Goal: Task Accomplishment & Management: Complete application form

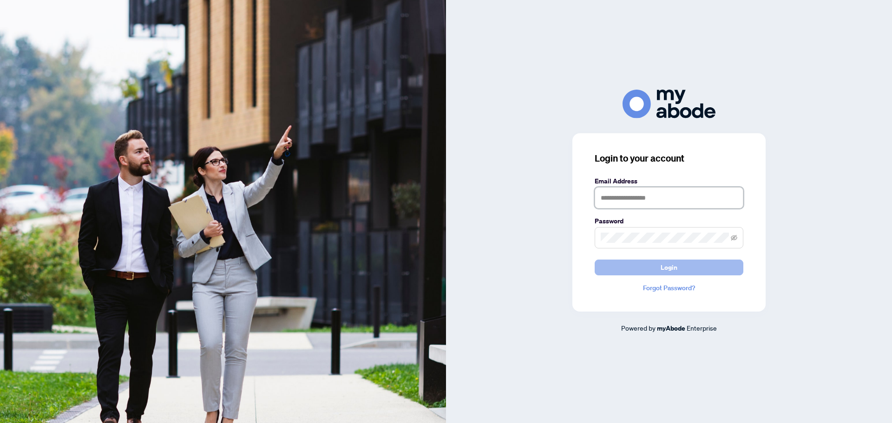
type input "**********"
click at [683, 271] on button "Login" at bounding box center [669, 268] width 149 height 16
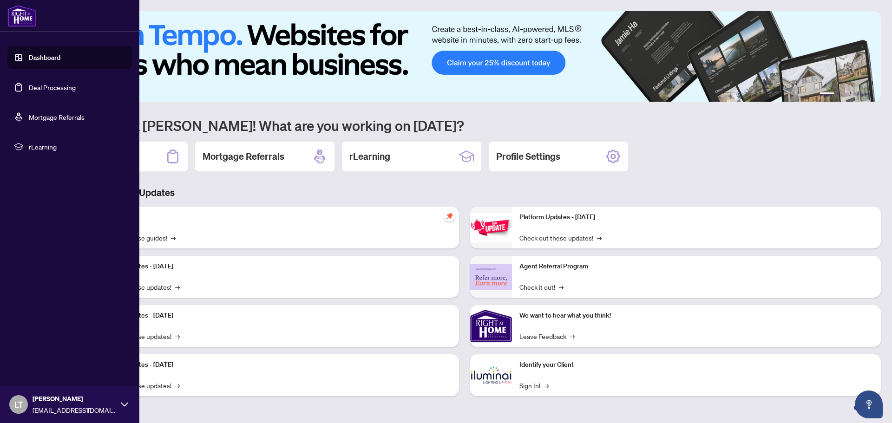
click at [40, 86] on link "Deal Processing" at bounding box center [52, 87] width 47 height 8
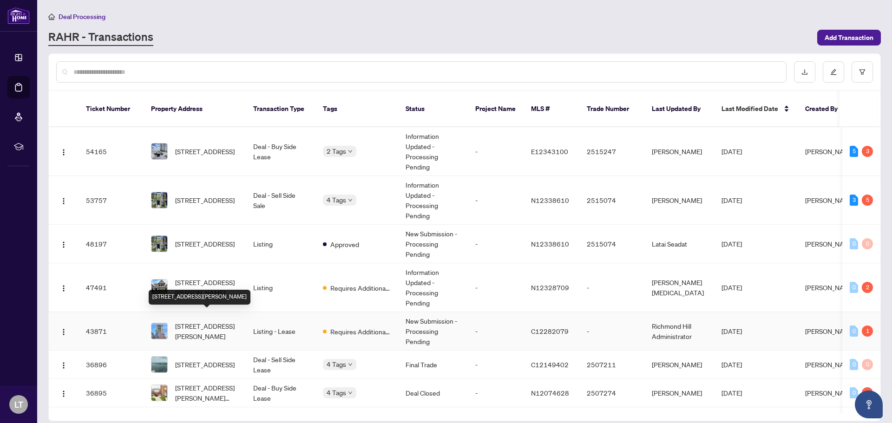
click at [214, 321] on span "[STREET_ADDRESS][PERSON_NAME]" at bounding box center [206, 331] width 63 height 20
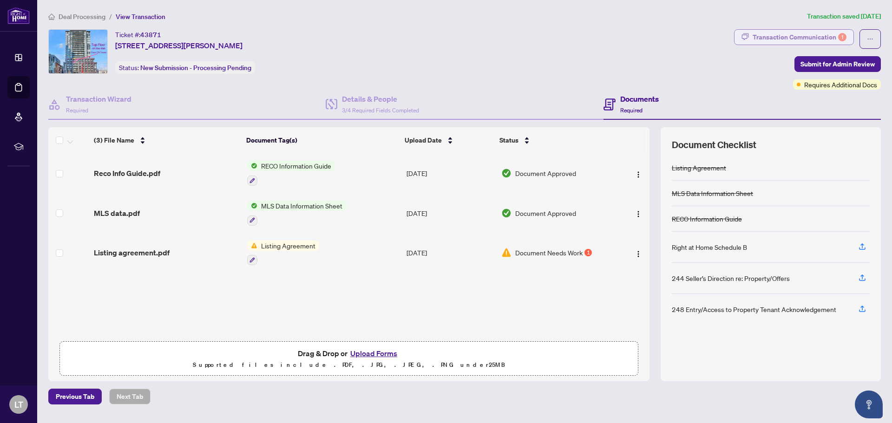
click at [767, 36] on div "Transaction Communication 1" at bounding box center [800, 37] width 94 height 15
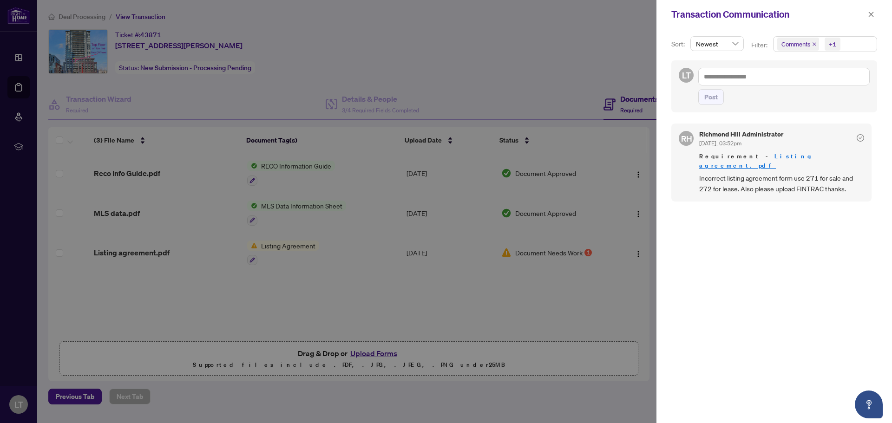
click at [348, 306] on div at bounding box center [446, 211] width 892 height 423
click at [870, 17] on icon "close" at bounding box center [871, 14] width 5 height 5
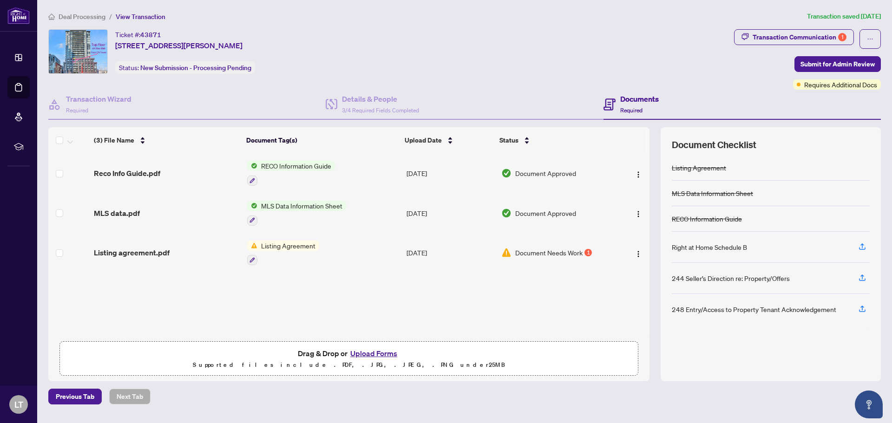
click at [372, 354] on button "Upload Forms" at bounding box center [374, 354] width 53 height 12
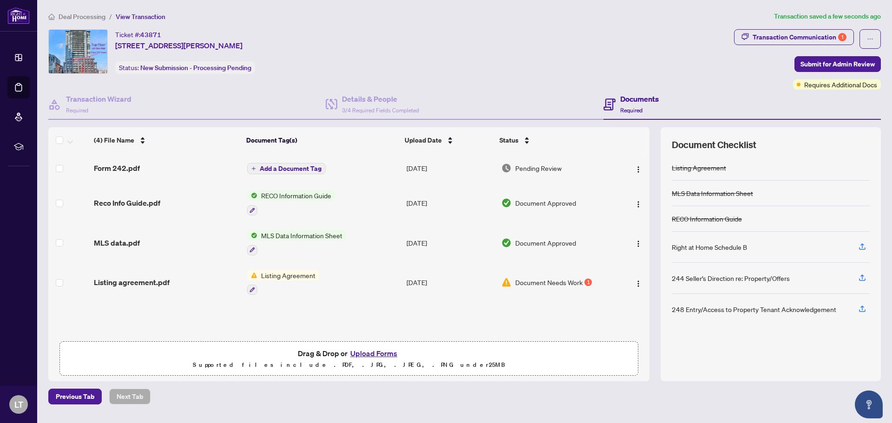
click at [295, 168] on span "Add a Document Tag" at bounding box center [291, 168] width 62 height 7
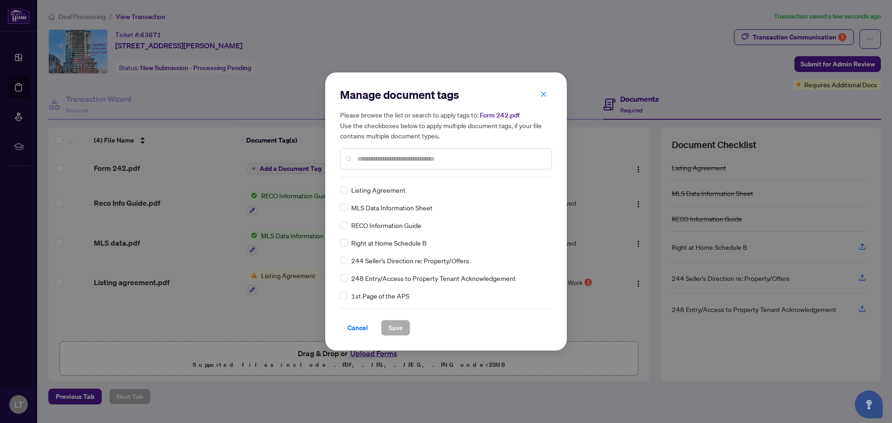
click at [364, 159] on input "text" at bounding box center [450, 159] width 187 height 10
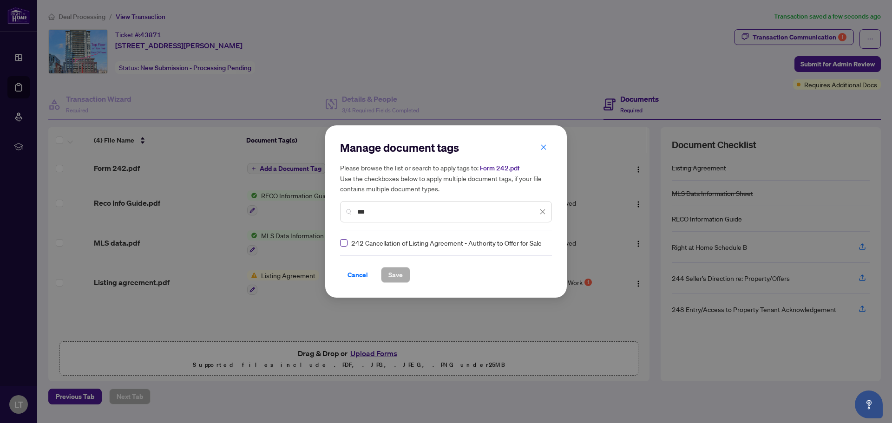
type input "***"
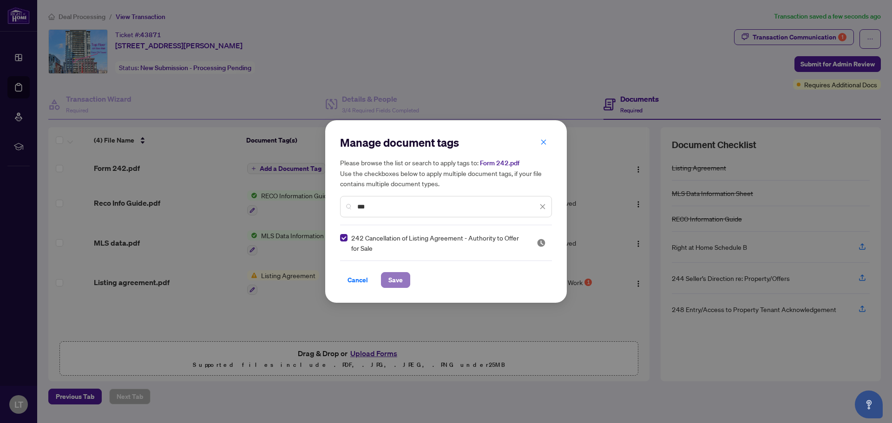
click at [392, 286] on span "Save" at bounding box center [396, 280] width 14 height 15
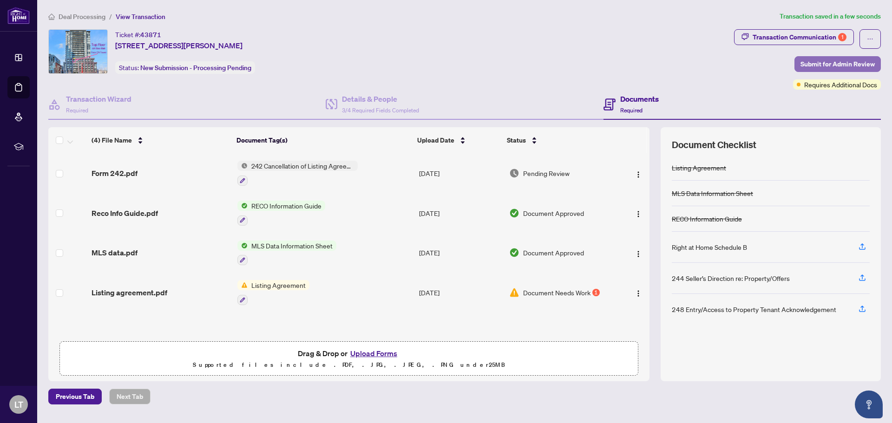
click at [821, 61] on span "Submit for Admin Review" at bounding box center [838, 64] width 74 height 15
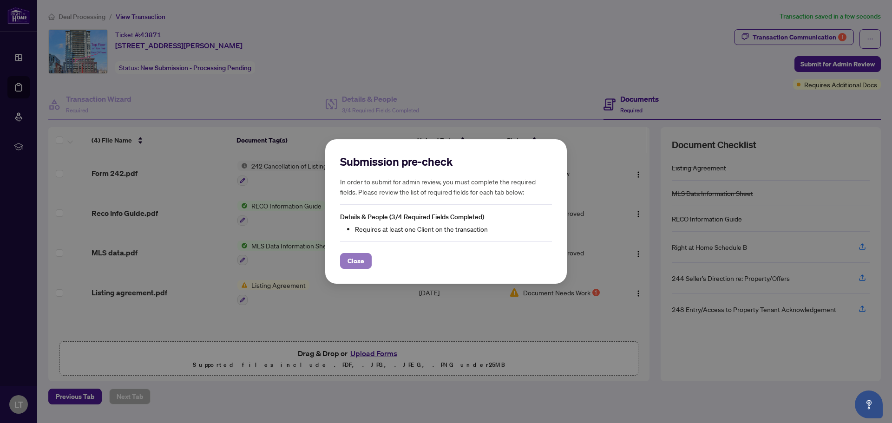
click at [359, 261] on span "Close" at bounding box center [356, 261] width 17 height 15
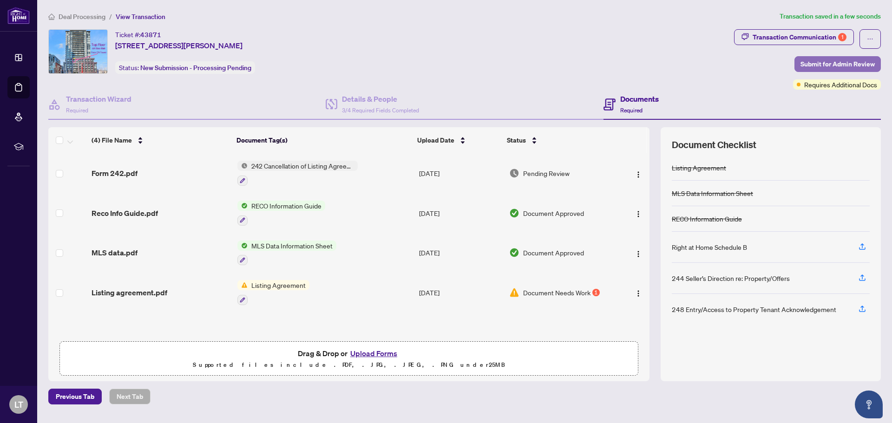
click at [814, 64] on span "Submit for Admin Review" at bounding box center [838, 64] width 74 height 15
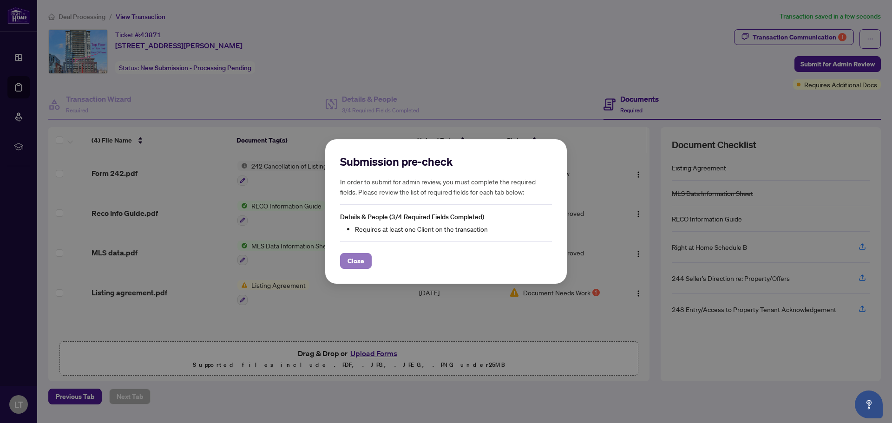
click at [360, 256] on span "Close" at bounding box center [356, 261] width 17 height 15
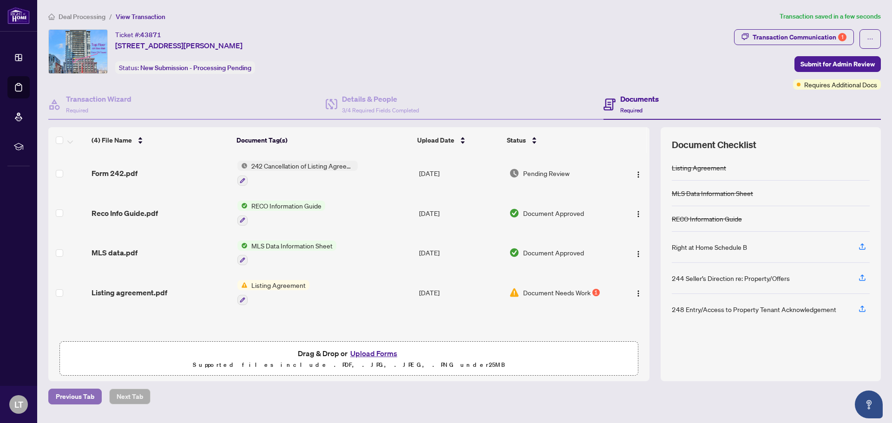
click at [82, 402] on span "Previous Tab" at bounding box center [75, 397] width 39 height 15
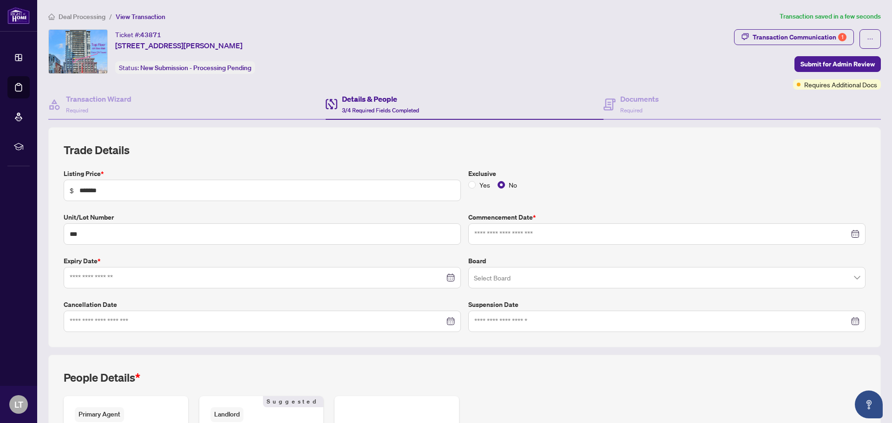
type input "**********"
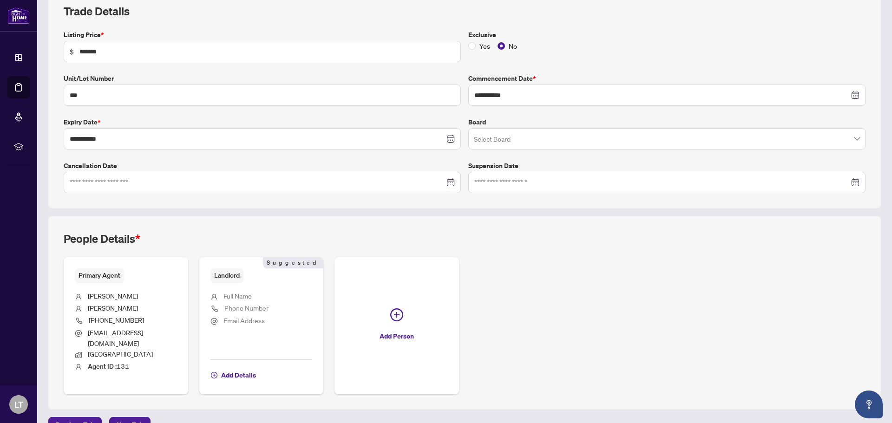
scroll to position [139, 0]
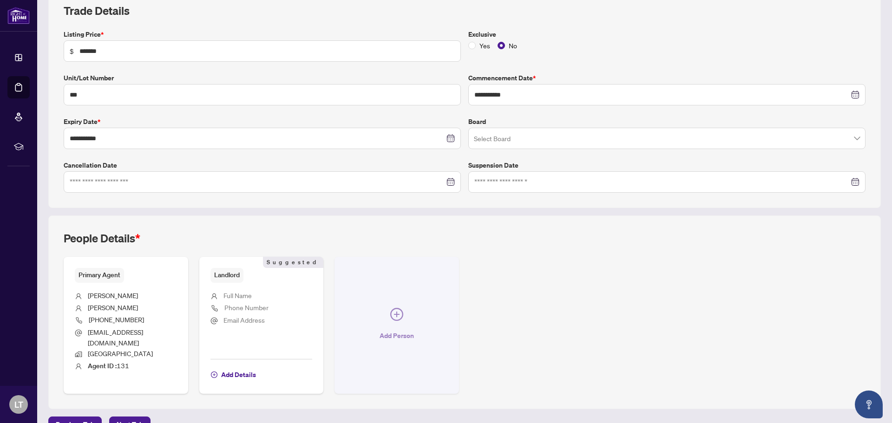
click at [391, 329] on span "Add Person" at bounding box center [397, 336] width 34 height 15
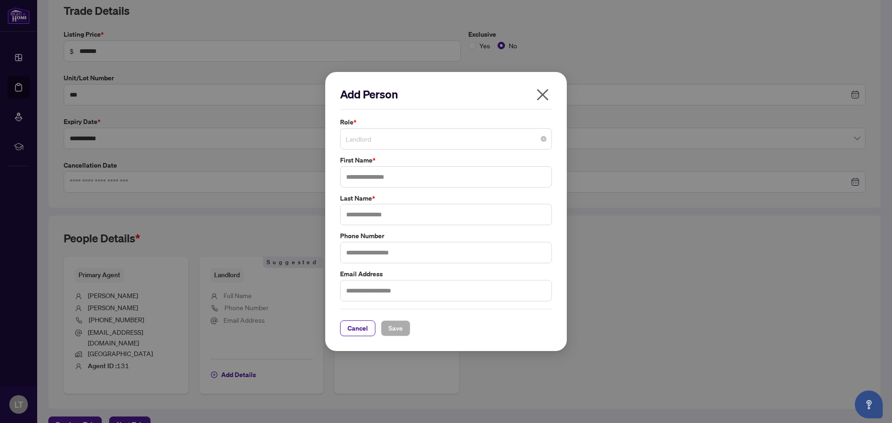
click at [540, 138] on span "Landlord" at bounding box center [446, 139] width 201 height 18
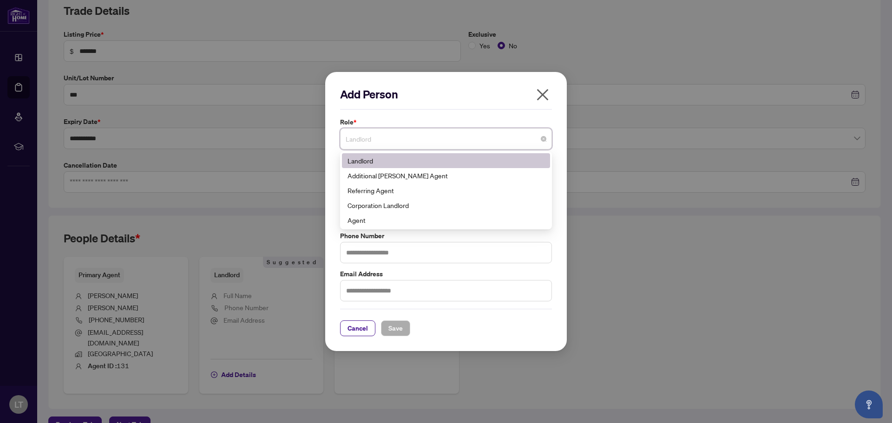
click at [542, 93] on icon "close" at bounding box center [543, 95] width 12 height 12
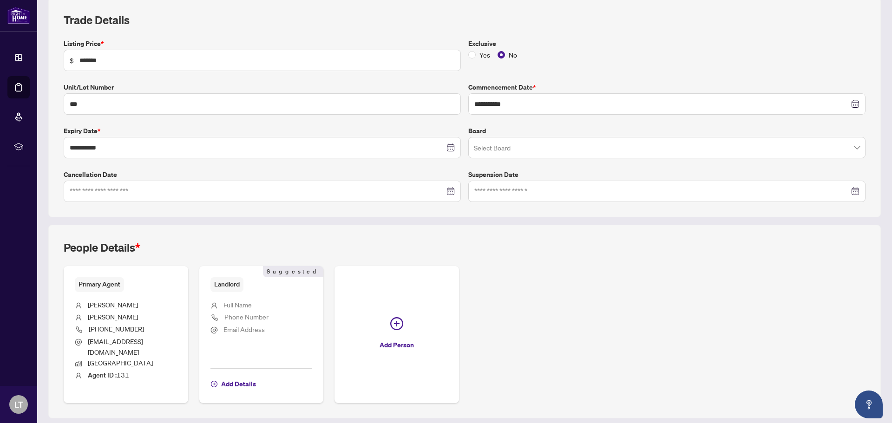
scroll to position [150, 0]
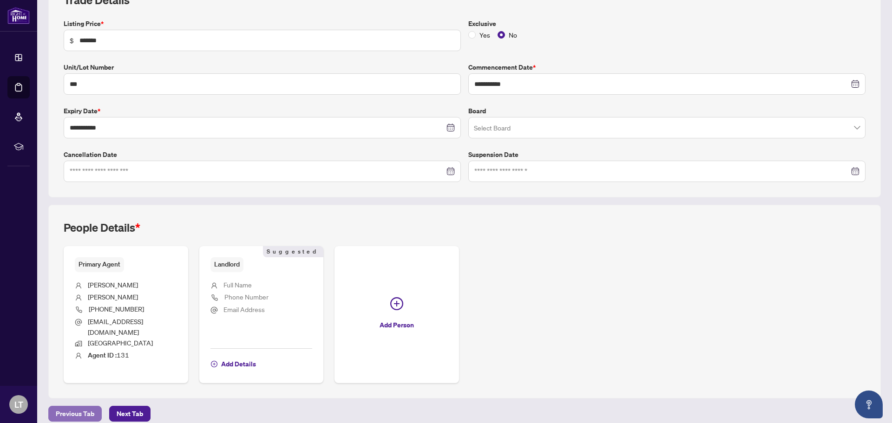
click at [86, 407] on span "Previous Tab" at bounding box center [75, 414] width 39 height 15
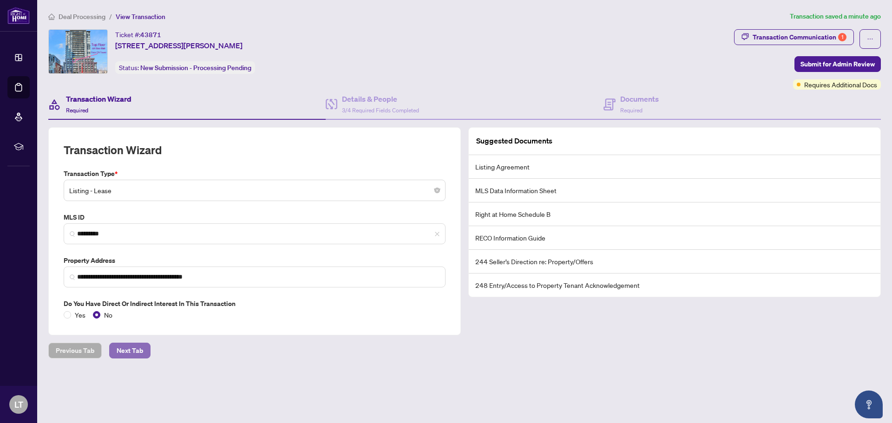
click at [135, 353] on span "Next Tab" at bounding box center [130, 351] width 26 height 15
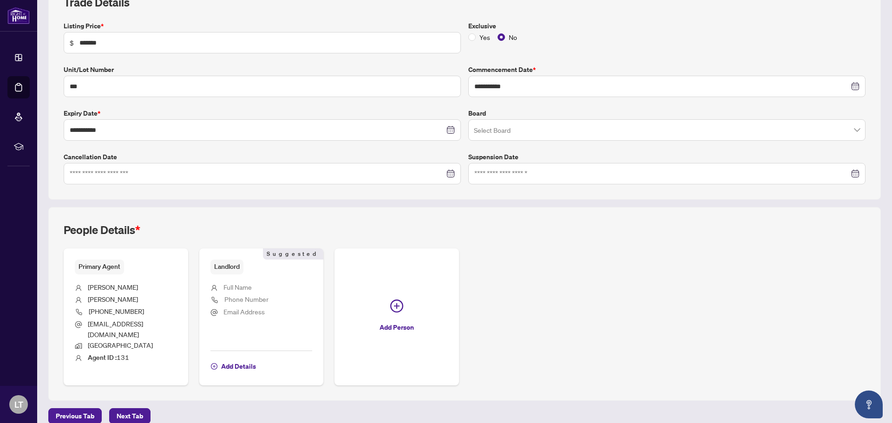
scroll to position [150, 0]
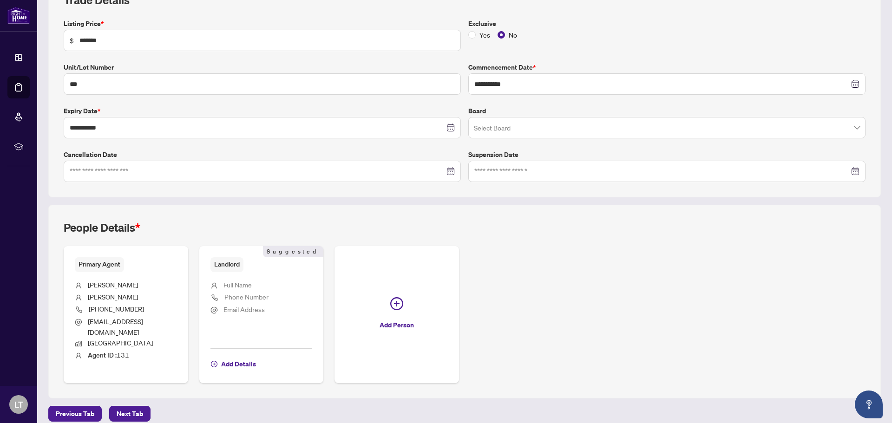
click at [299, 251] on span "Suggested" at bounding box center [293, 251] width 60 height 11
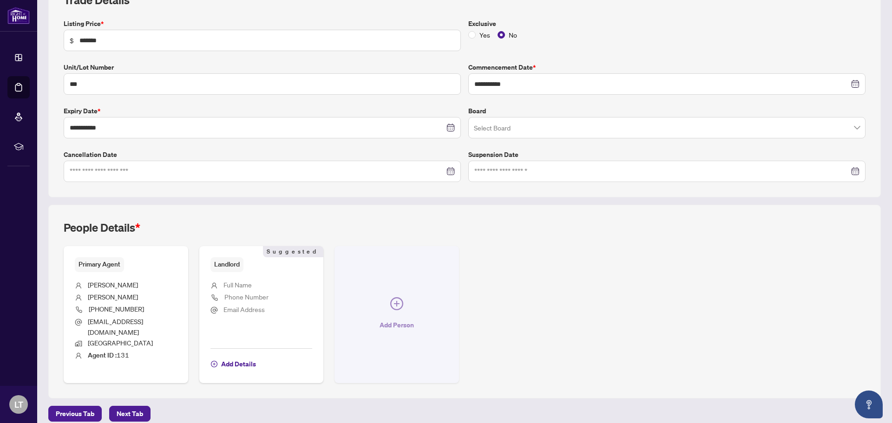
click at [390, 298] on icon "plus-circle" at bounding box center [396, 303] width 13 height 13
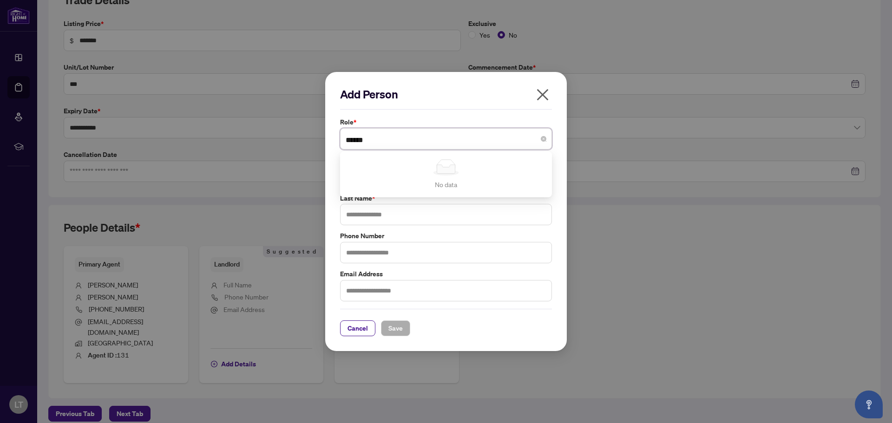
type input "******"
click at [474, 113] on div "Add Person Role * Select Role No data No data First Name * Last Name * Phone Nu…" at bounding box center [446, 212] width 212 height 250
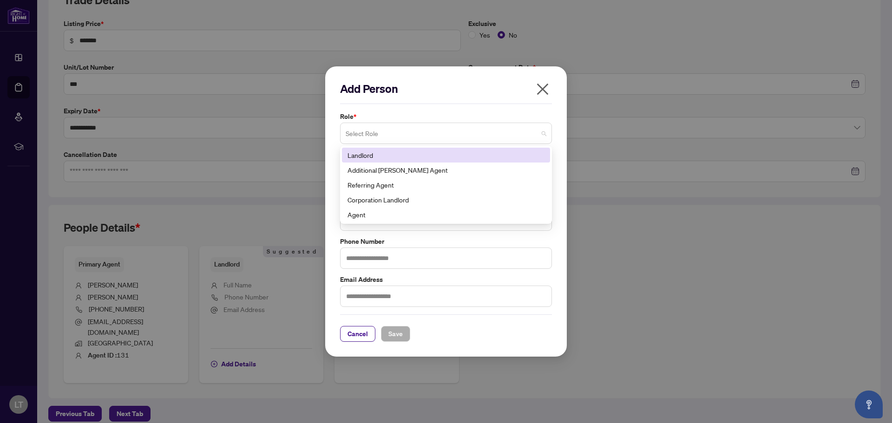
click at [538, 137] on span at bounding box center [446, 134] width 201 height 18
click at [545, 88] on icon "close" at bounding box center [543, 90] width 12 height 12
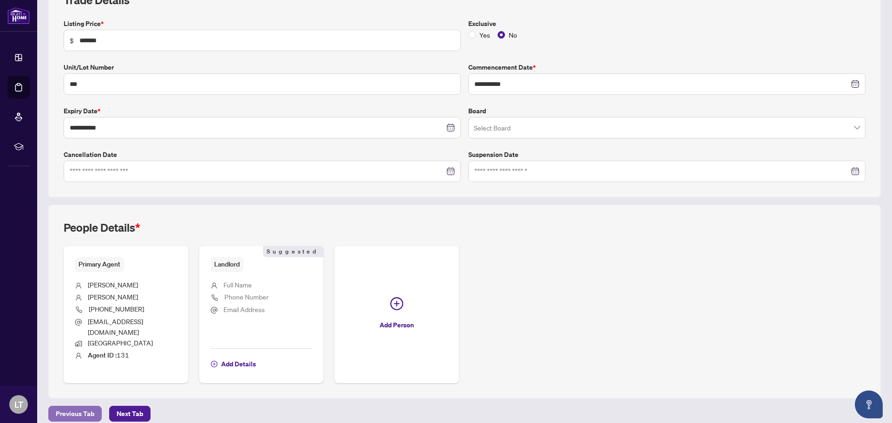
click at [86, 407] on span "Previous Tab" at bounding box center [75, 414] width 39 height 15
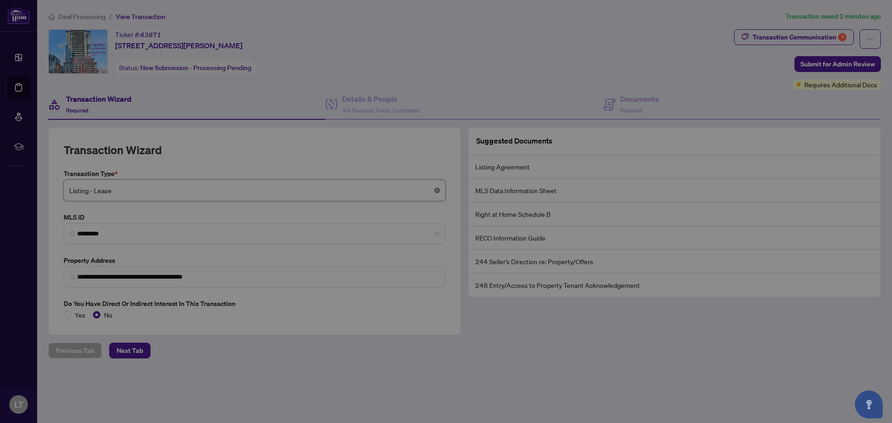
click at [436, 190] on body "**********" at bounding box center [446, 211] width 892 height 423
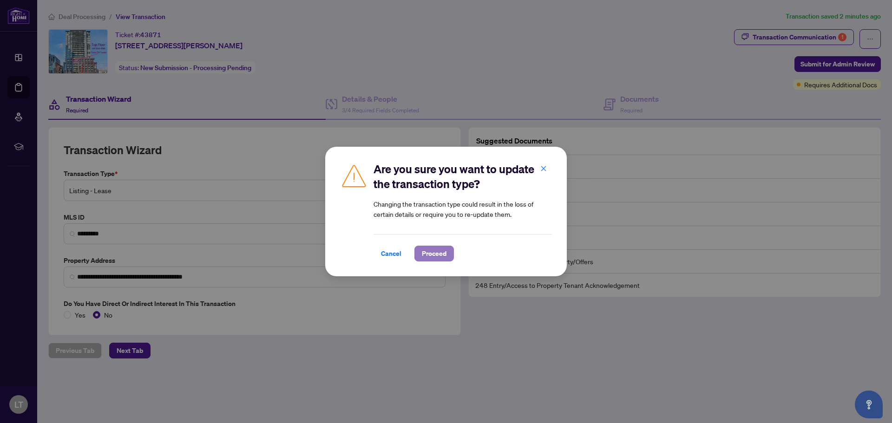
click at [433, 260] on span "Proceed" at bounding box center [434, 253] width 25 height 15
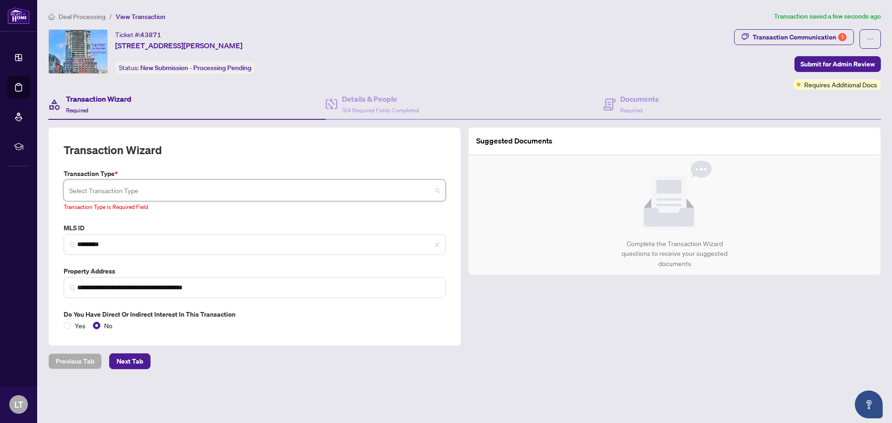
click at [435, 191] on span at bounding box center [254, 191] width 371 height 18
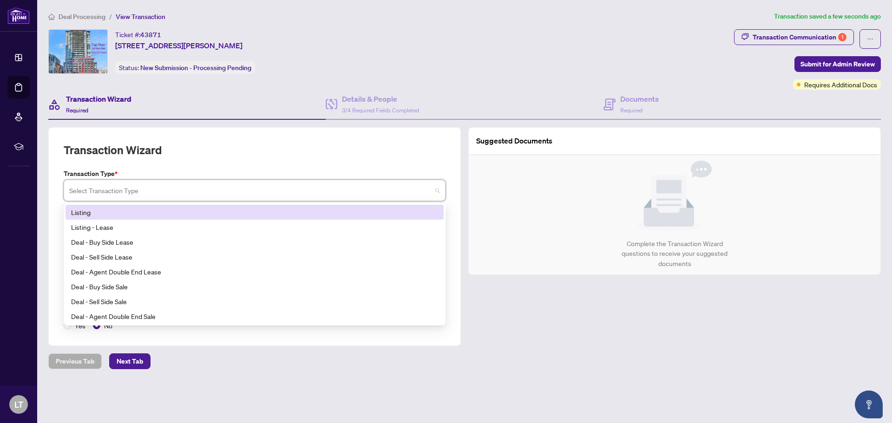
click at [274, 208] on div "Listing" at bounding box center [254, 212] width 367 height 10
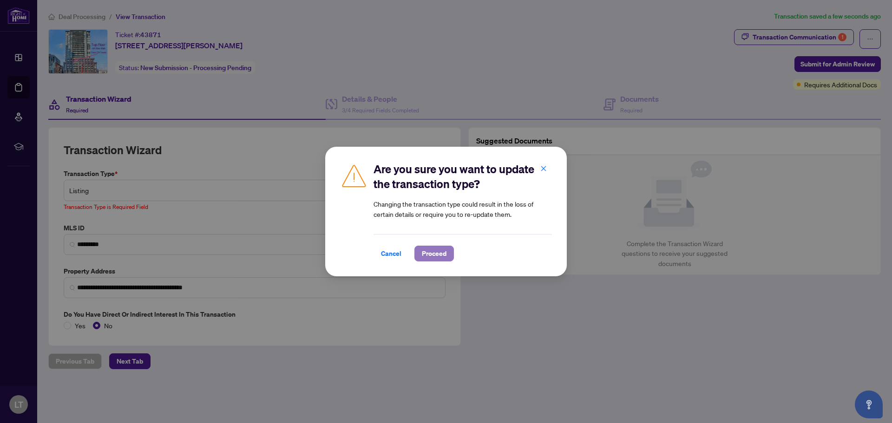
click at [433, 253] on span "Proceed" at bounding box center [434, 253] width 25 height 15
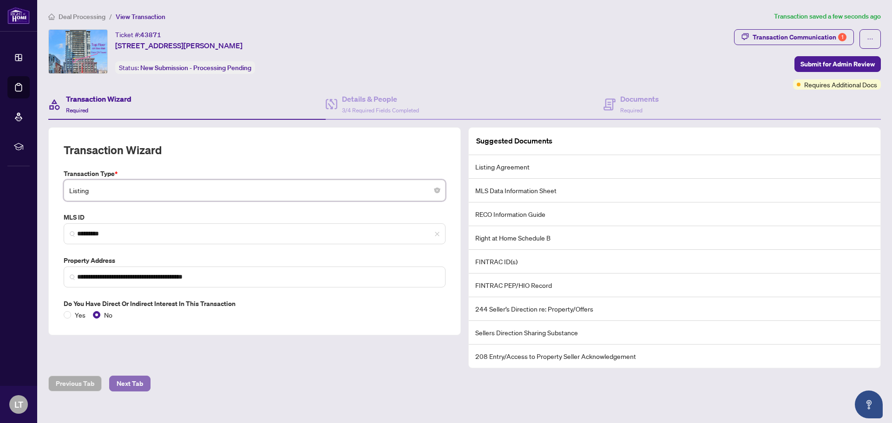
click at [130, 384] on span "Next Tab" at bounding box center [130, 384] width 26 height 15
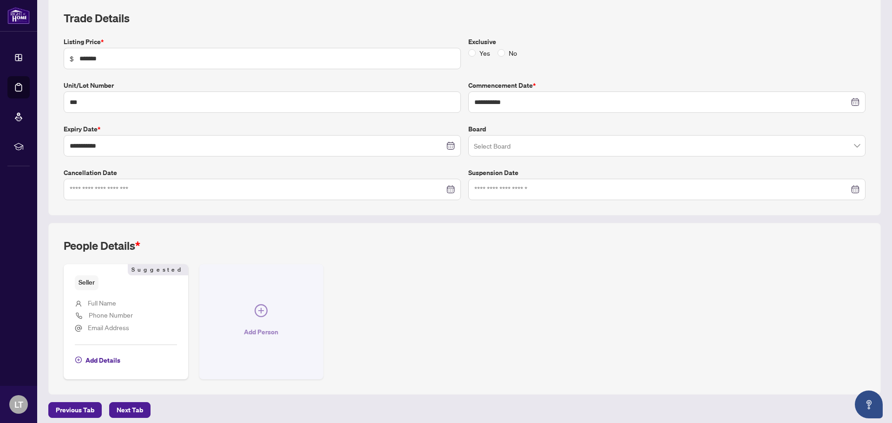
scroll to position [138, 0]
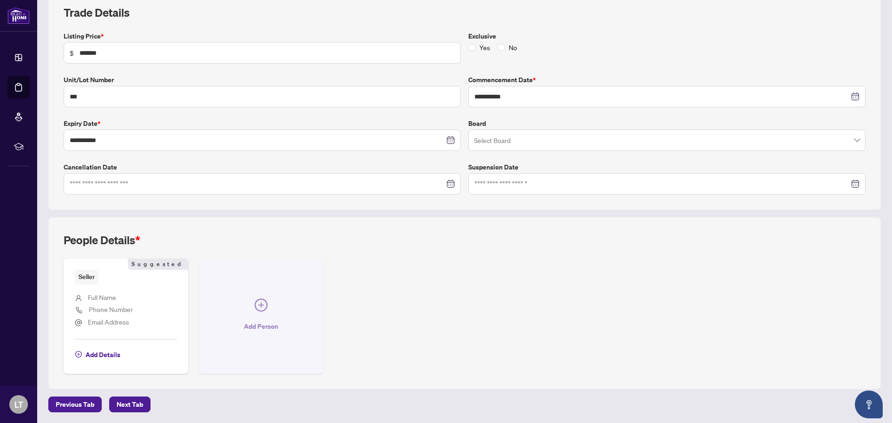
click at [262, 310] on icon "plus-circle" at bounding box center [261, 305] width 13 height 13
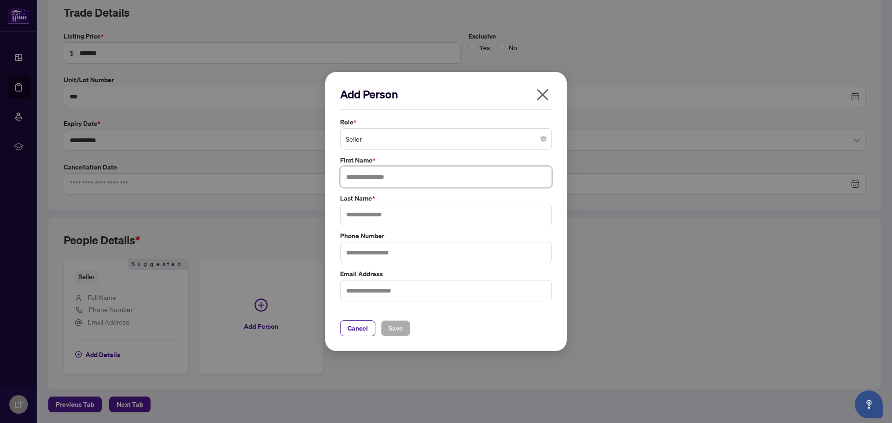
click at [459, 177] on input "text" at bounding box center [446, 176] width 212 height 21
type input "*******"
click at [417, 218] on input "text" at bounding box center [446, 214] width 212 height 21
type input "*****"
click at [385, 256] on input "text" at bounding box center [446, 252] width 212 height 21
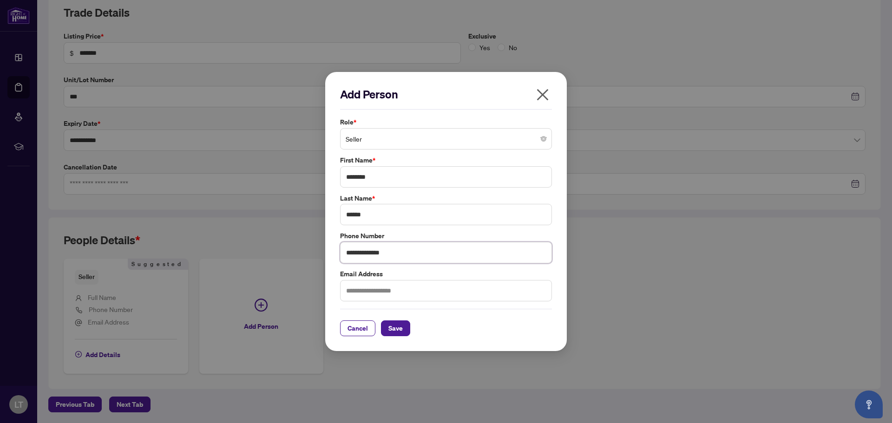
type input "**********"
click at [372, 294] on input "text" at bounding box center [446, 290] width 212 height 21
click at [392, 332] on span "Save" at bounding box center [396, 328] width 14 height 15
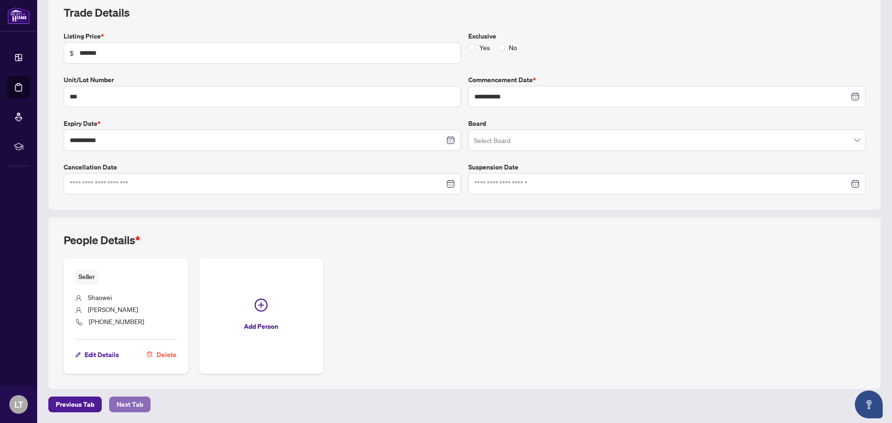
click at [126, 405] on span "Next Tab" at bounding box center [130, 404] width 26 height 15
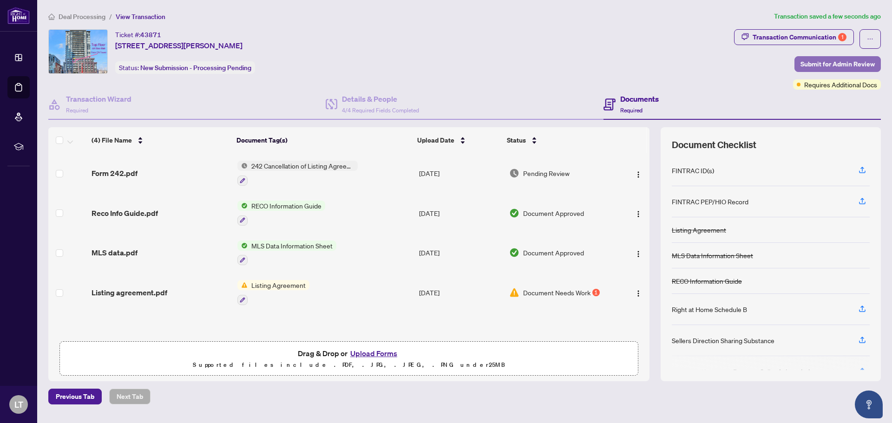
click at [827, 65] on span "Submit for Admin Review" at bounding box center [838, 64] width 74 height 15
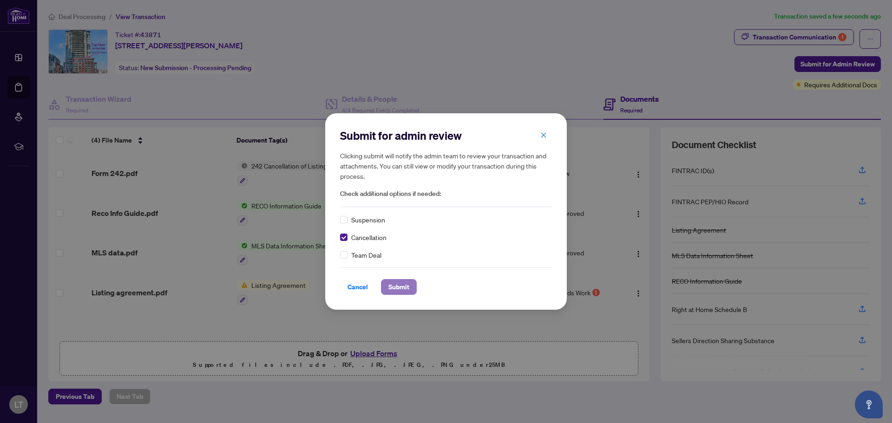
click at [402, 294] on span "Submit" at bounding box center [399, 287] width 21 height 15
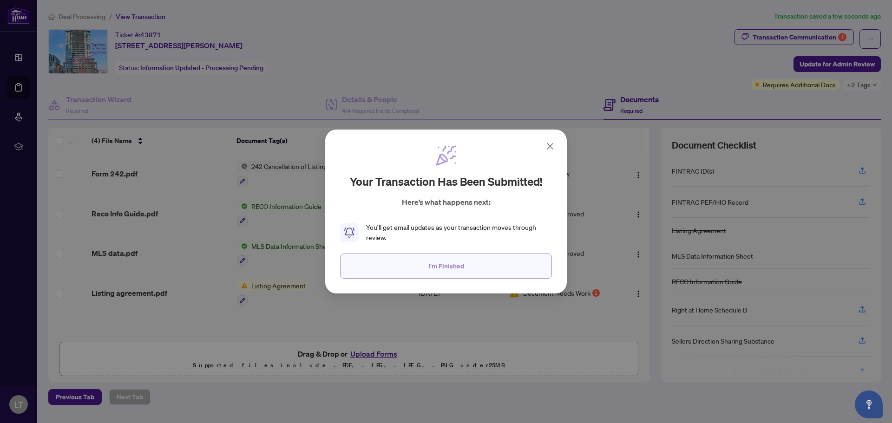
click at [439, 269] on span "I'm Finished" at bounding box center [447, 266] width 36 height 15
